Goal: Find specific page/section: Find specific page/section

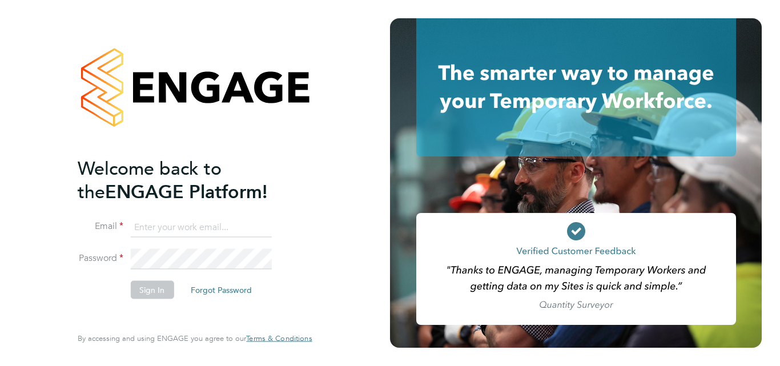
type input "nicola.wilson@linearrecruitment.co.uk"
click at [155, 296] on button "Sign In" at bounding box center [151, 290] width 43 height 18
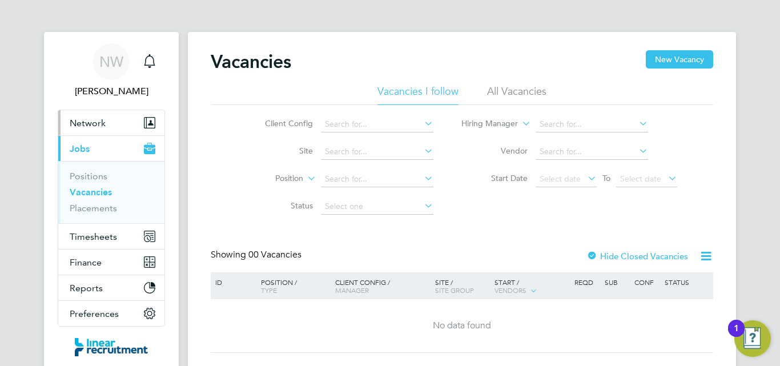
drag, startPoint x: 85, startPoint y: 124, endPoint x: 75, endPoint y: 126, distance: 9.8
click at [83, 125] on span "Network" at bounding box center [88, 123] width 36 height 11
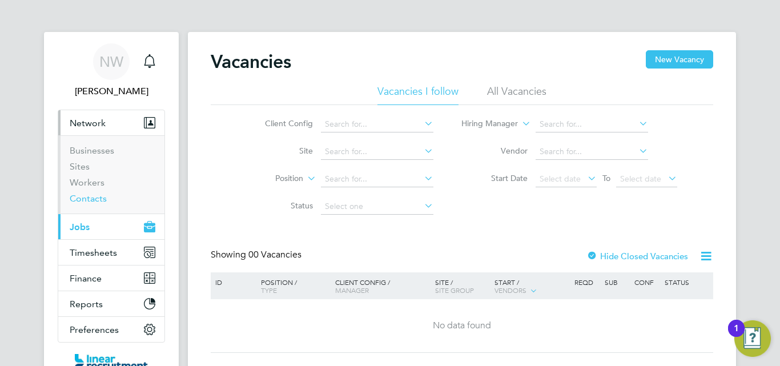
drag, startPoint x: 102, startPoint y: 188, endPoint x: 92, endPoint y: 195, distance: 12.0
click at [98, 192] on li "Workers" at bounding box center [113, 185] width 86 height 16
click at [83, 183] on link "Workers" at bounding box center [87, 182] width 35 height 11
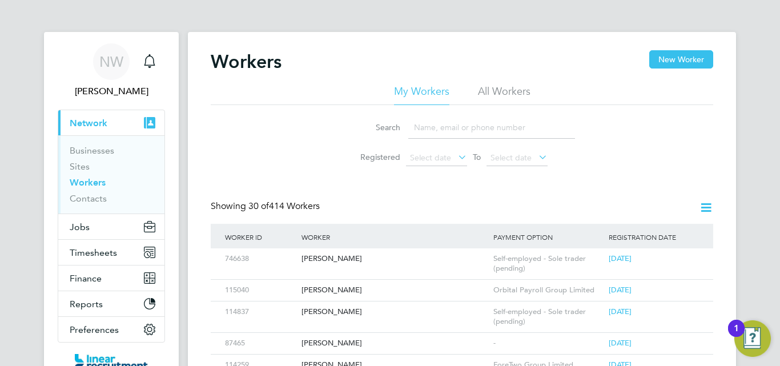
click at [444, 124] on input at bounding box center [491, 127] width 167 height 22
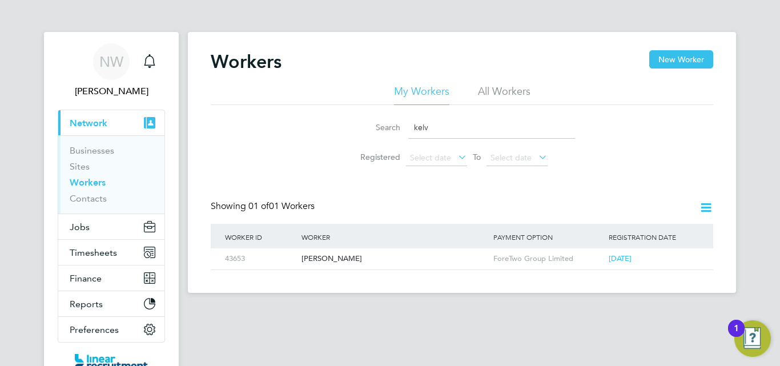
type input "kelv"
click at [331, 262] on div "[PERSON_NAME]" at bounding box center [395, 258] width 192 height 21
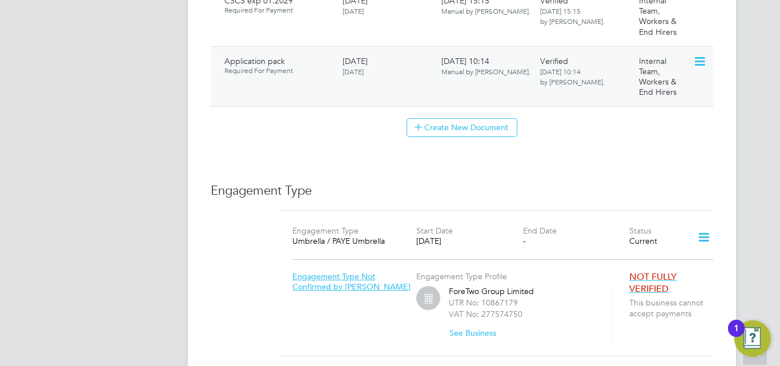
scroll to position [742, 0]
